Goal: Information Seeking & Learning: Check status

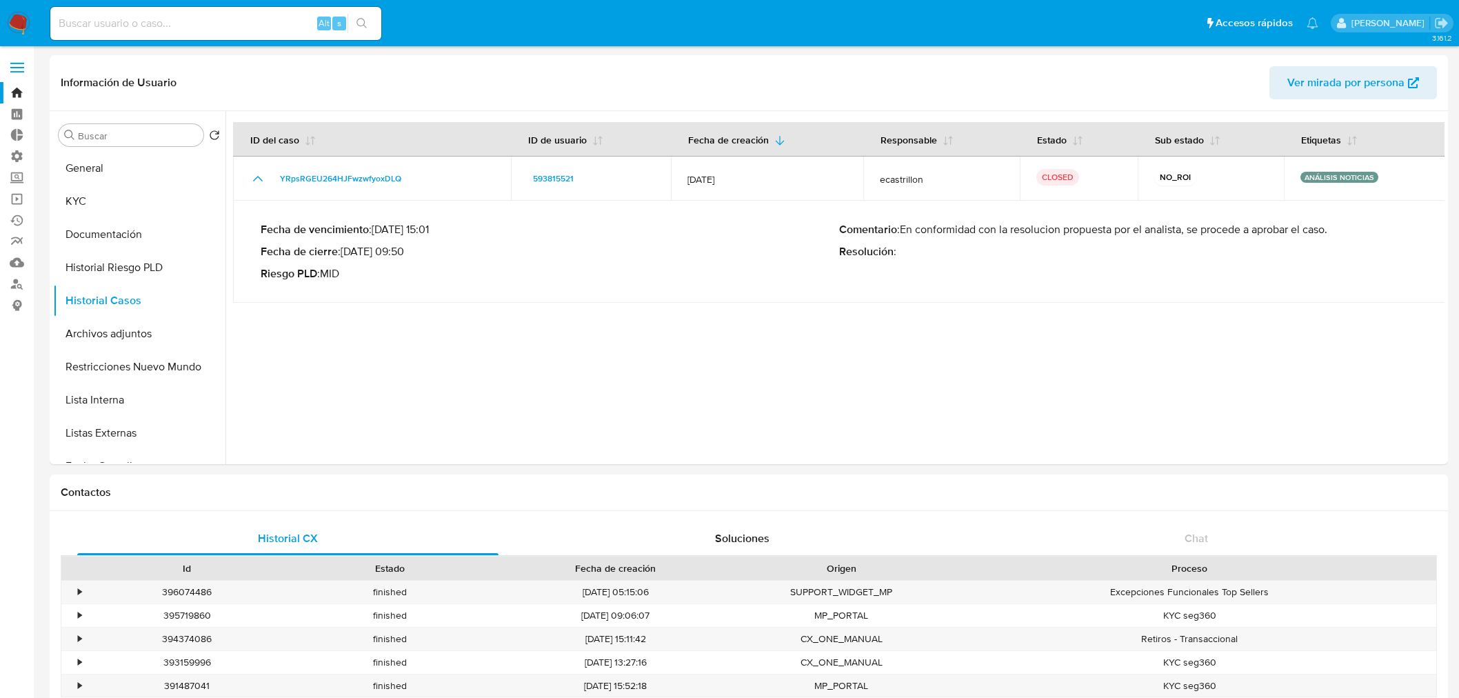
select select "10"
click at [116, 173] on button "General" at bounding box center [133, 168] width 161 height 33
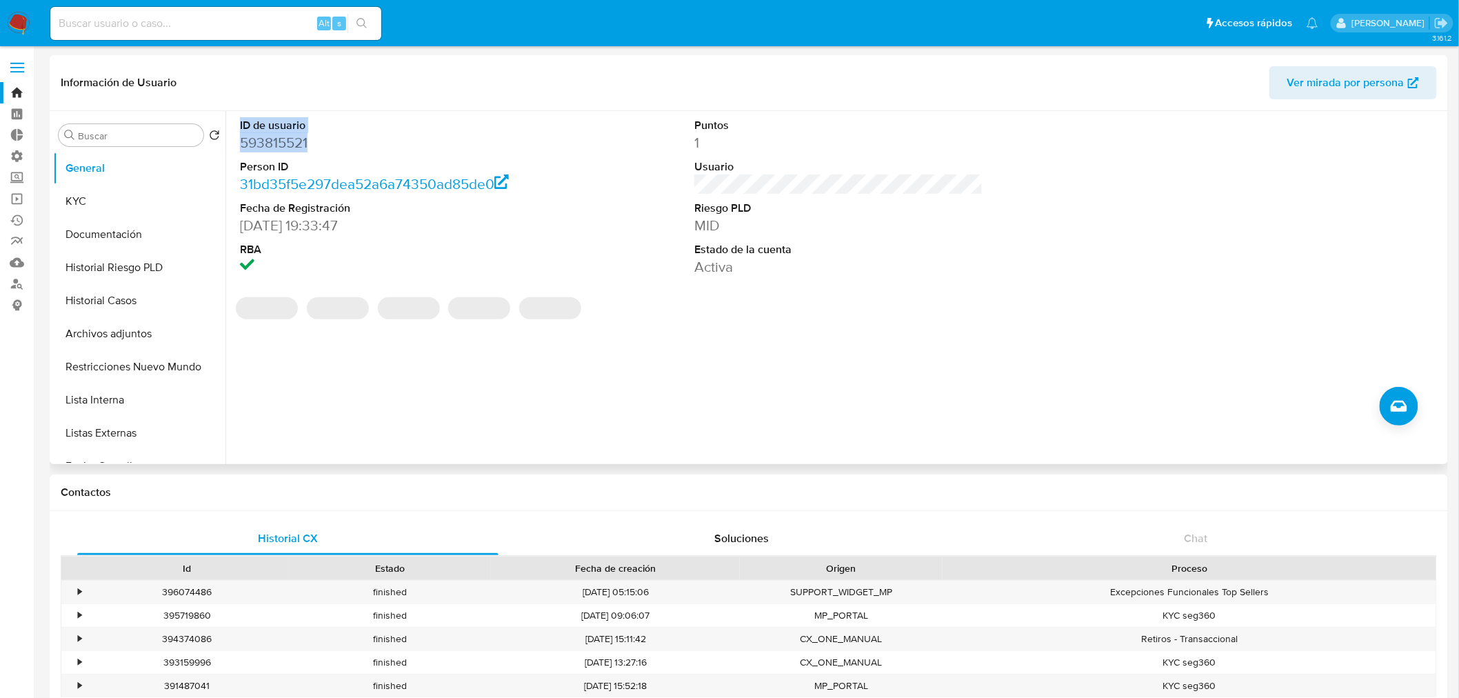
drag, startPoint x: 336, startPoint y: 150, endPoint x: 225, endPoint y: 118, distance: 115.6
click at [225, 118] on div "ID de usuario 593815521 Person ID 31bd35f5e297dea52a6a74350ad85de0 Fecha de Reg…" at bounding box center [834, 287] width 1219 height 353
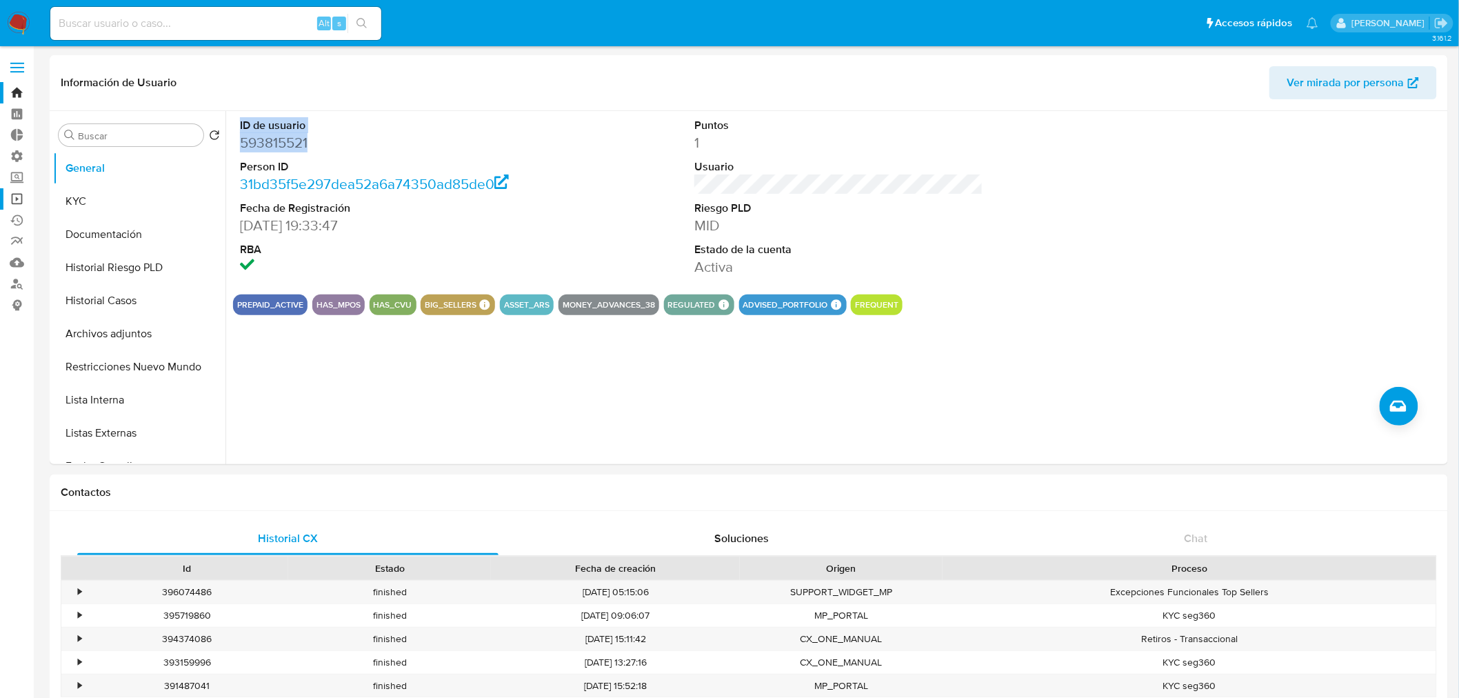
copy dl "ID de usuario 593815521"
click at [107, 184] on button "General" at bounding box center [133, 168] width 161 height 33
click at [108, 189] on button "KYC" at bounding box center [133, 201] width 161 height 33
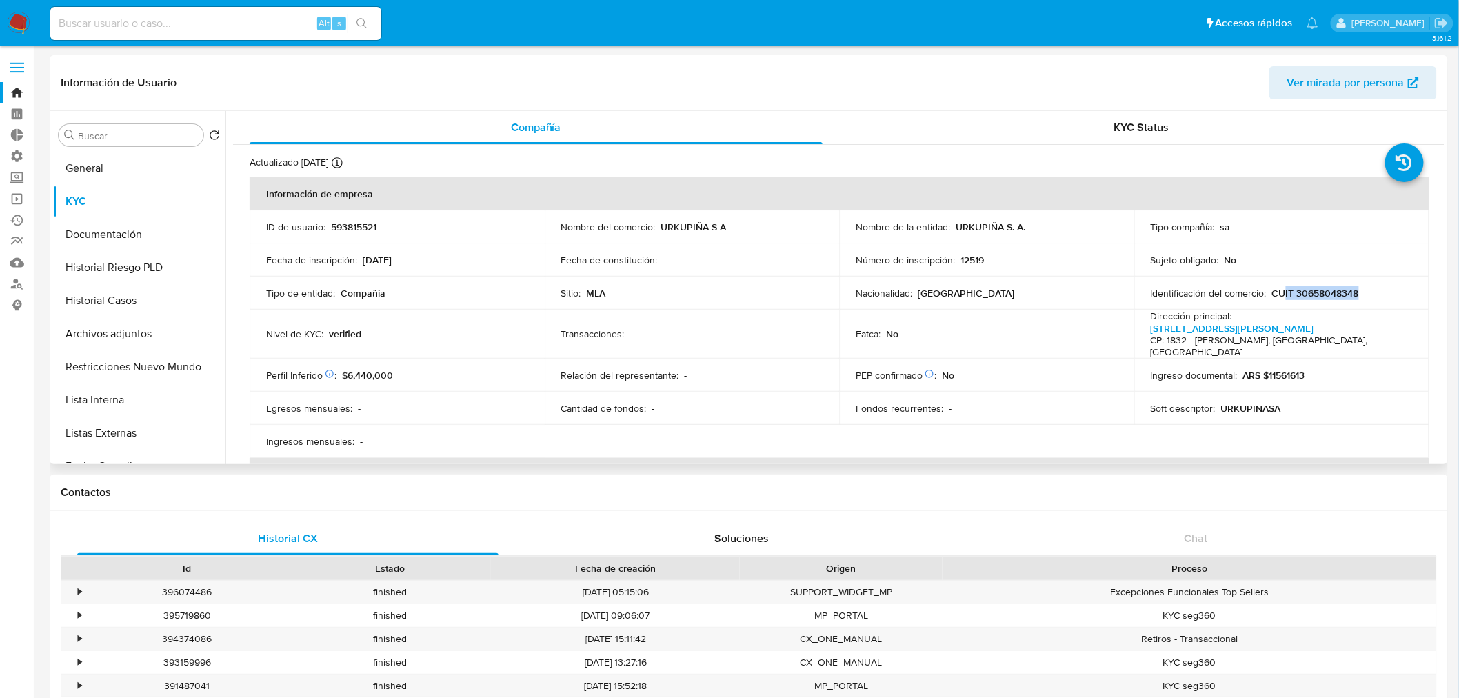
drag, startPoint x: 1366, startPoint y: 296, endPoint x: 1282, endPoint y: 285, distance: 84.1
click at [1282, 287] on div "Identificación del comercio : CUIT 30658048348" at bounding box center [1281, 293] width 262 height 12
copy div "CUIT 30658048348"
